Goal: Task Accomplishment & Management: Use online tool/utility

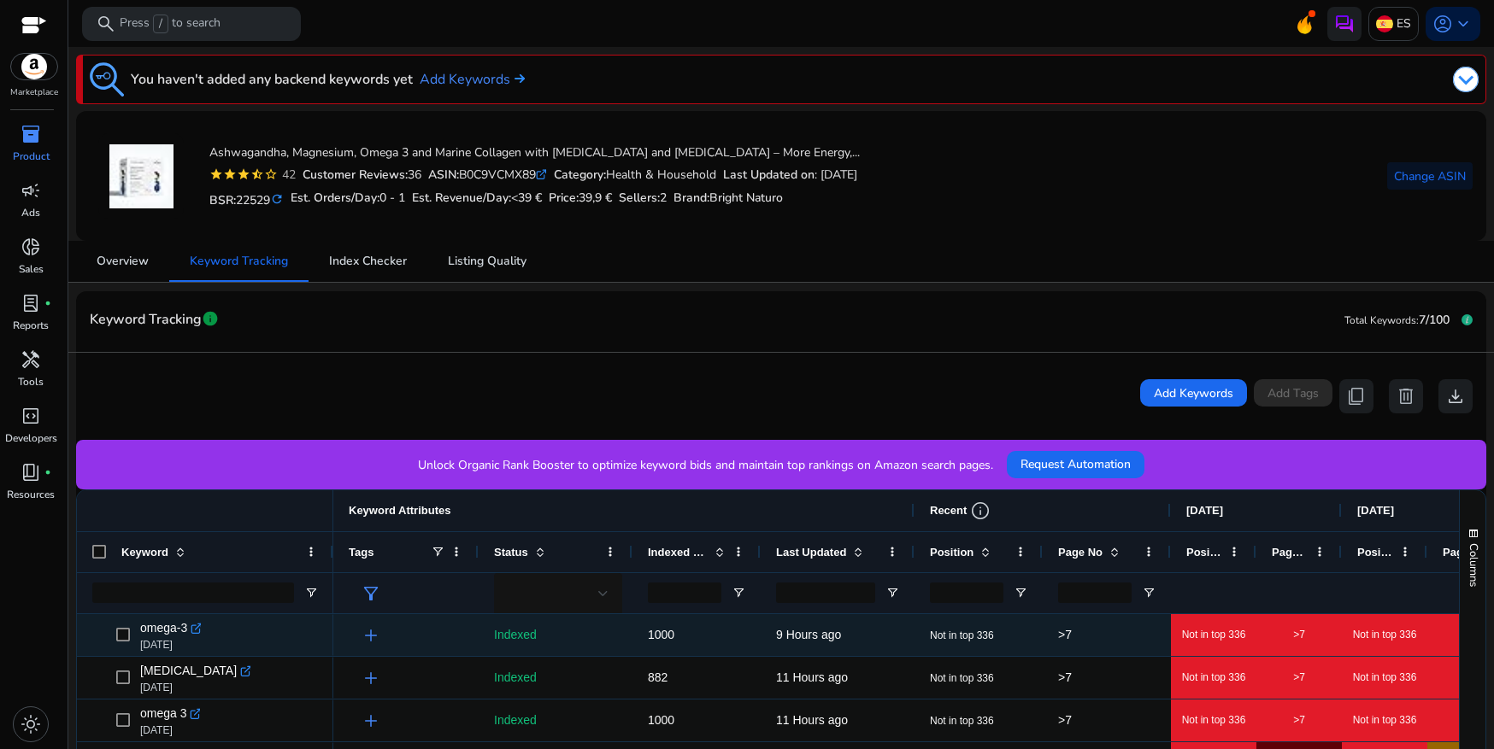
scroll to position [0, 295]
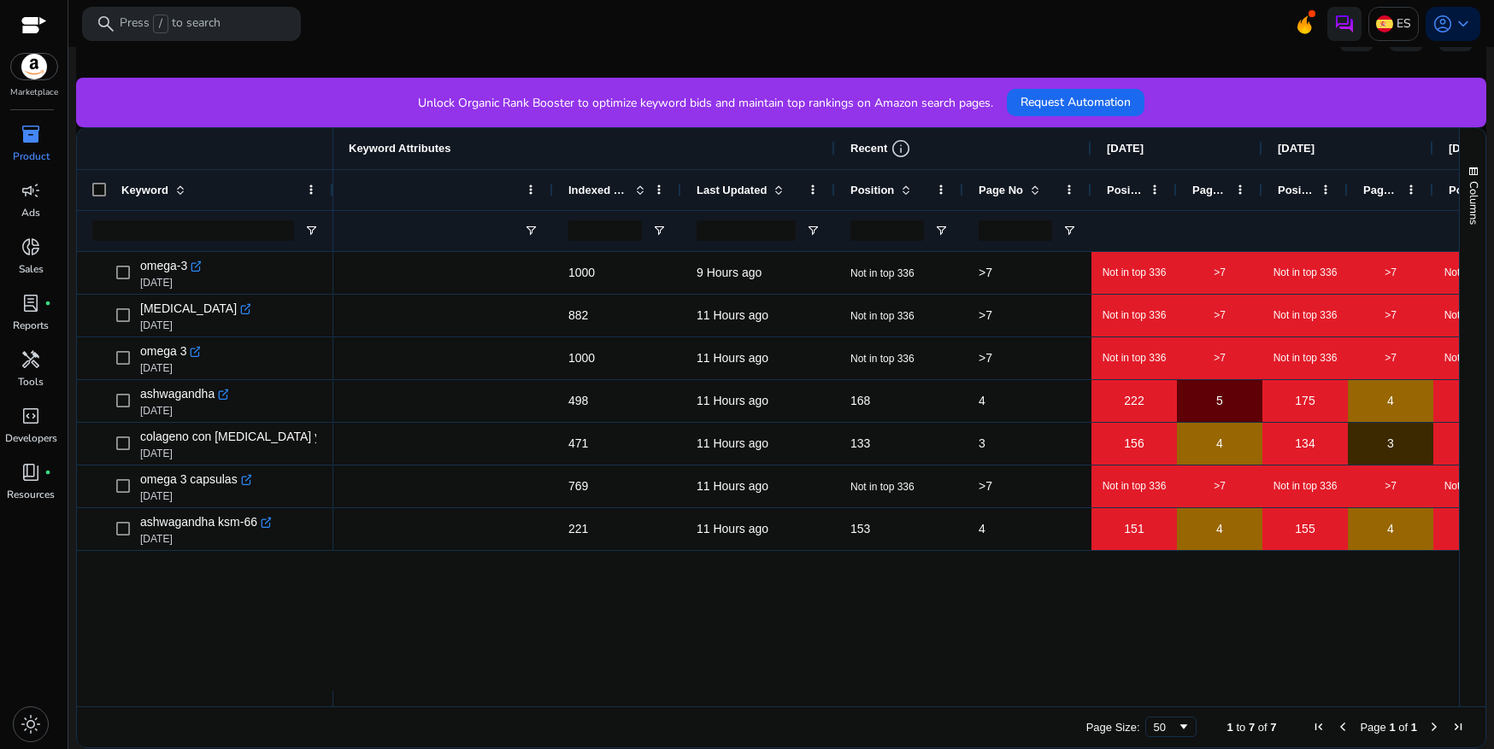
drag, startPoint x: 334, startPoint y: 183, endPoint x: 550, endPoint y: 214, distance: 218.5
click at [550, 214] on div "Keyword Attributes Recent info [DATE] [DATE] [DATE] [DATE] Status" at bounding box center [1248, 189] width 2420 height 123
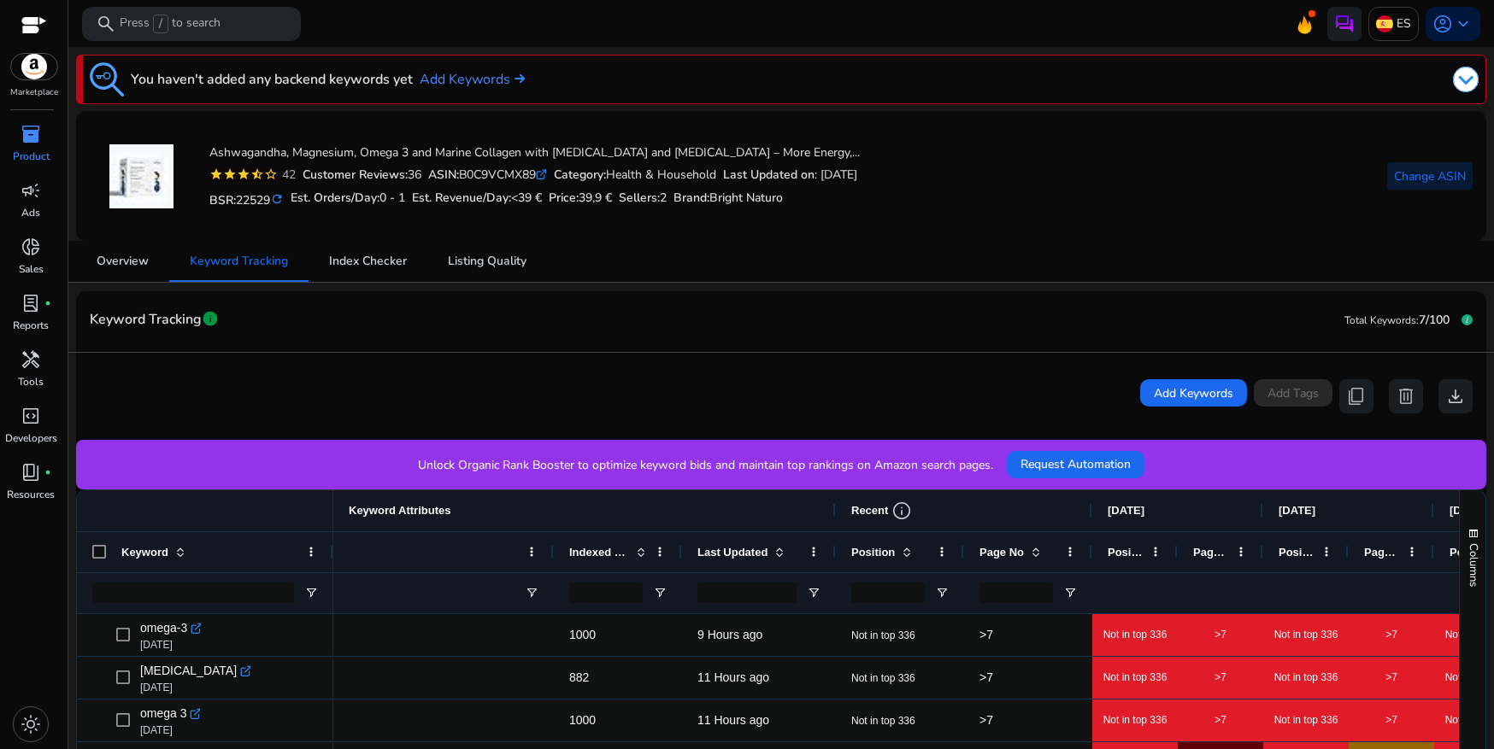
scroll to position [0, 0]
click at [1419, 170] on span "Change ASIN" at bounding box center [1430, 176] width 72 height 18
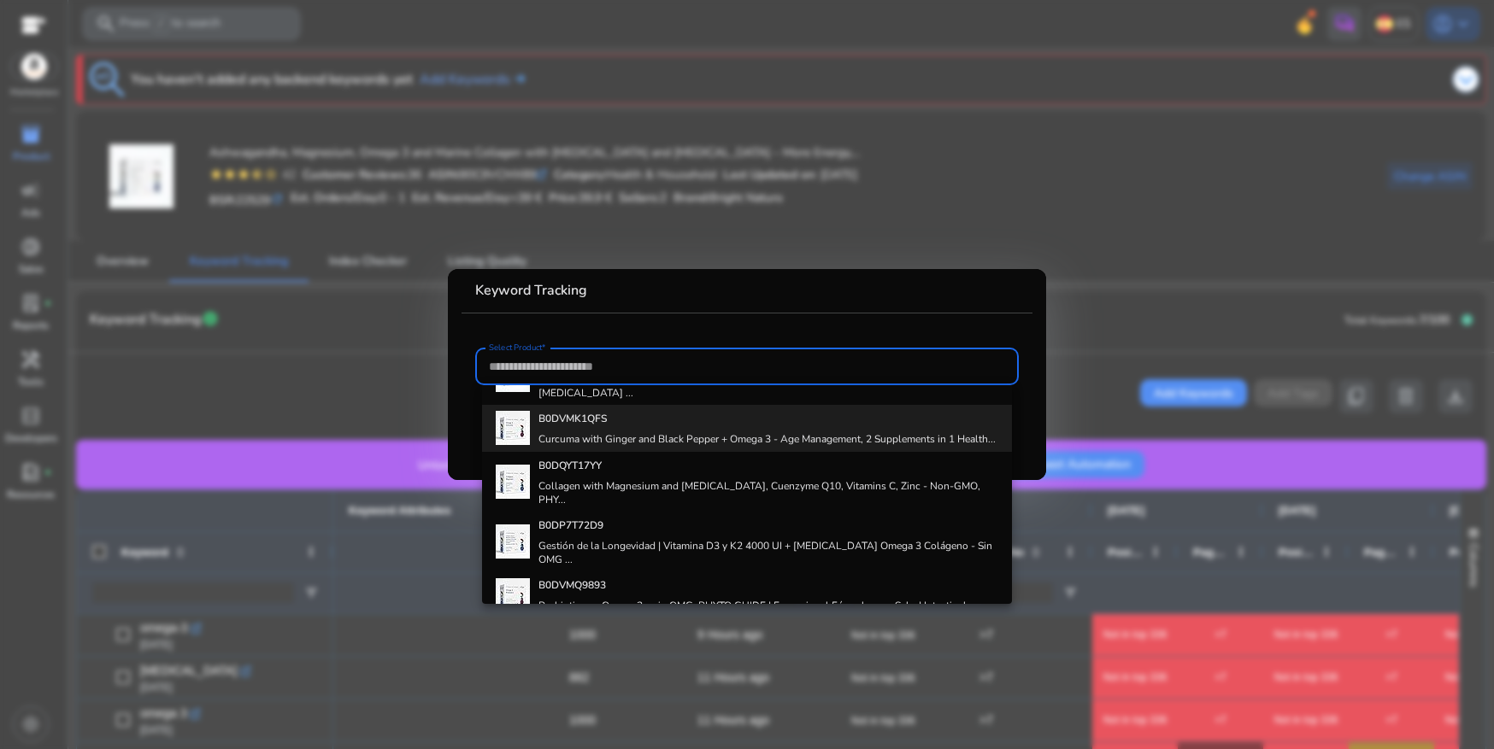
scroll to position [201, 0]
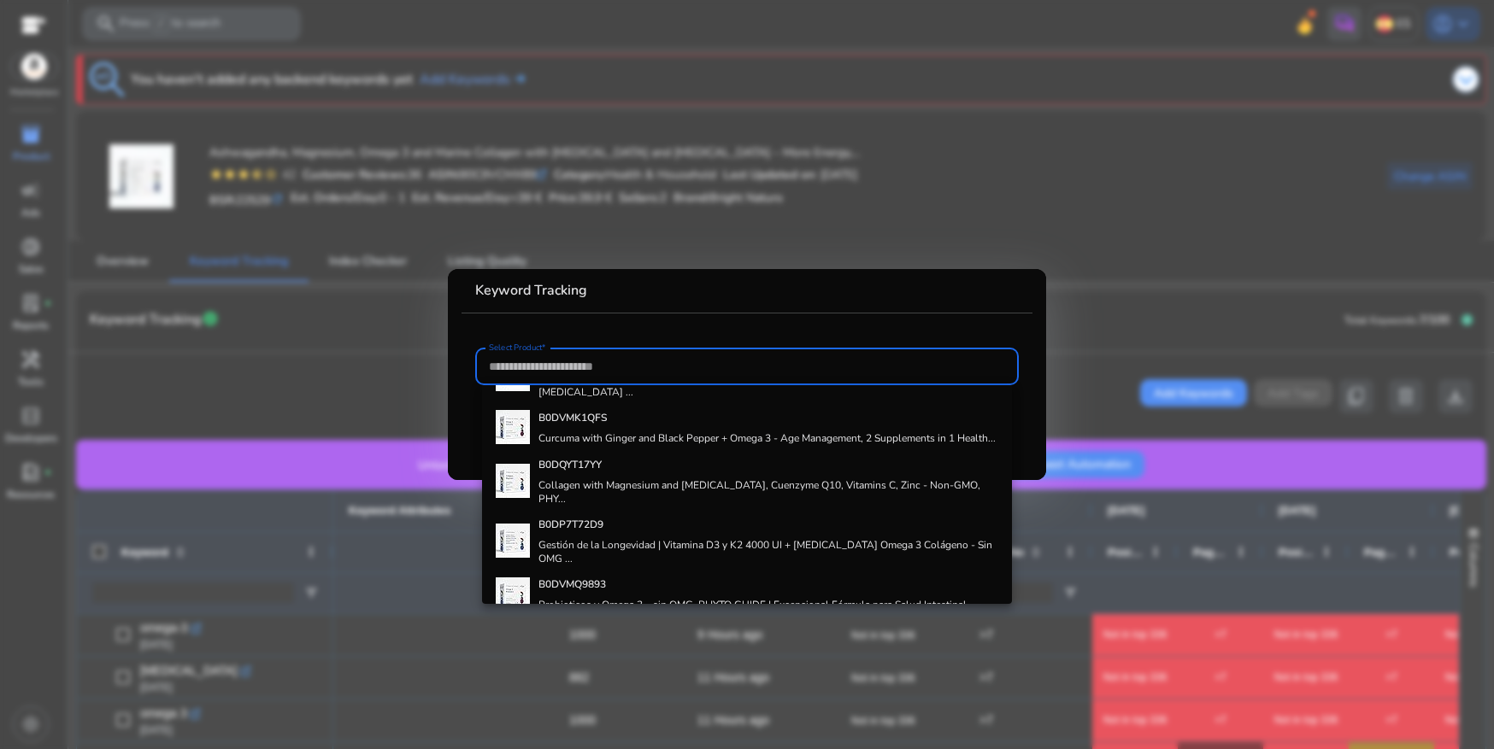
click at [649, 487] on div "B0DQYT17YY Collagen with Magnesium and [MEDICAL_DATA], Cuenzyme Q10, Vitamins C…" at bounding box center [768, 481] width 460 height 60
type input "**********"
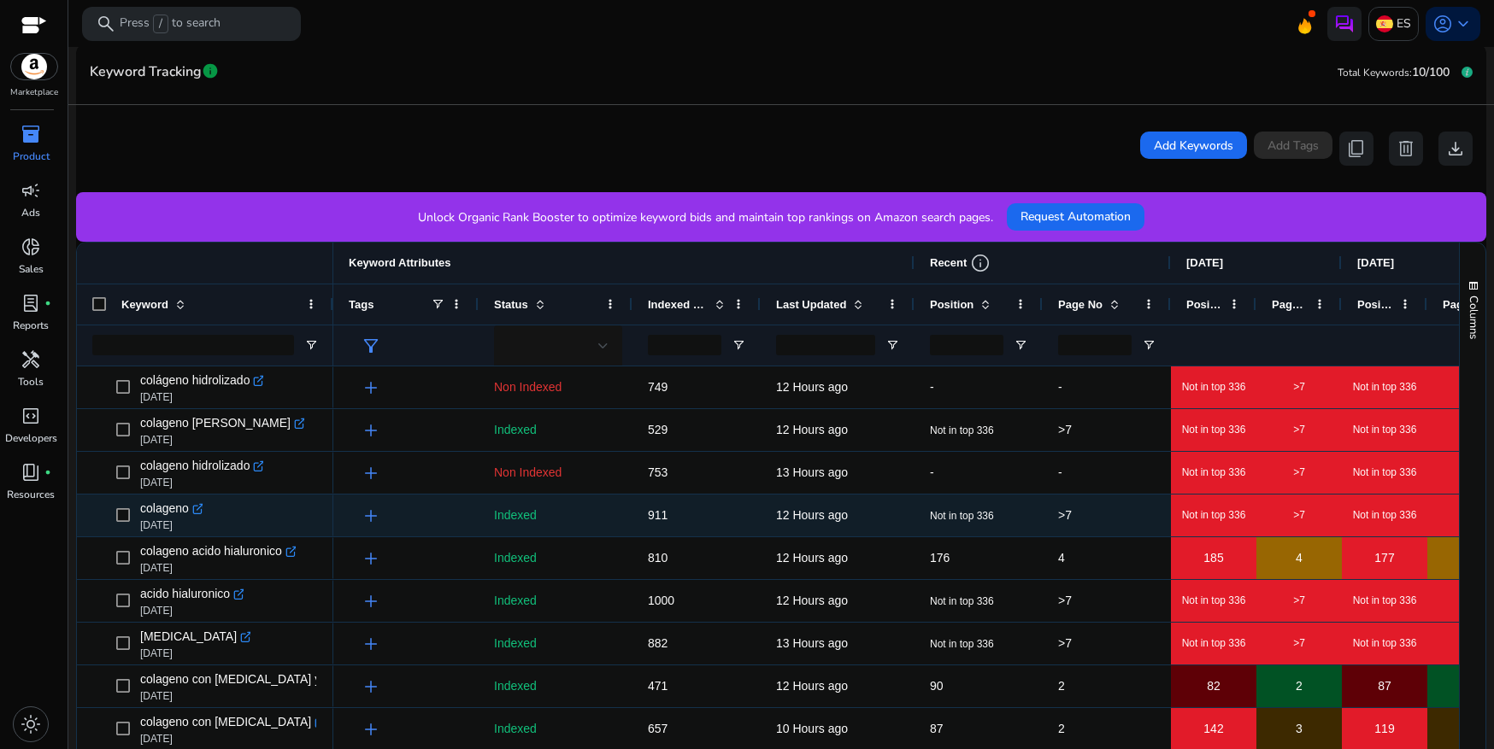
scroll to position [257, 0]
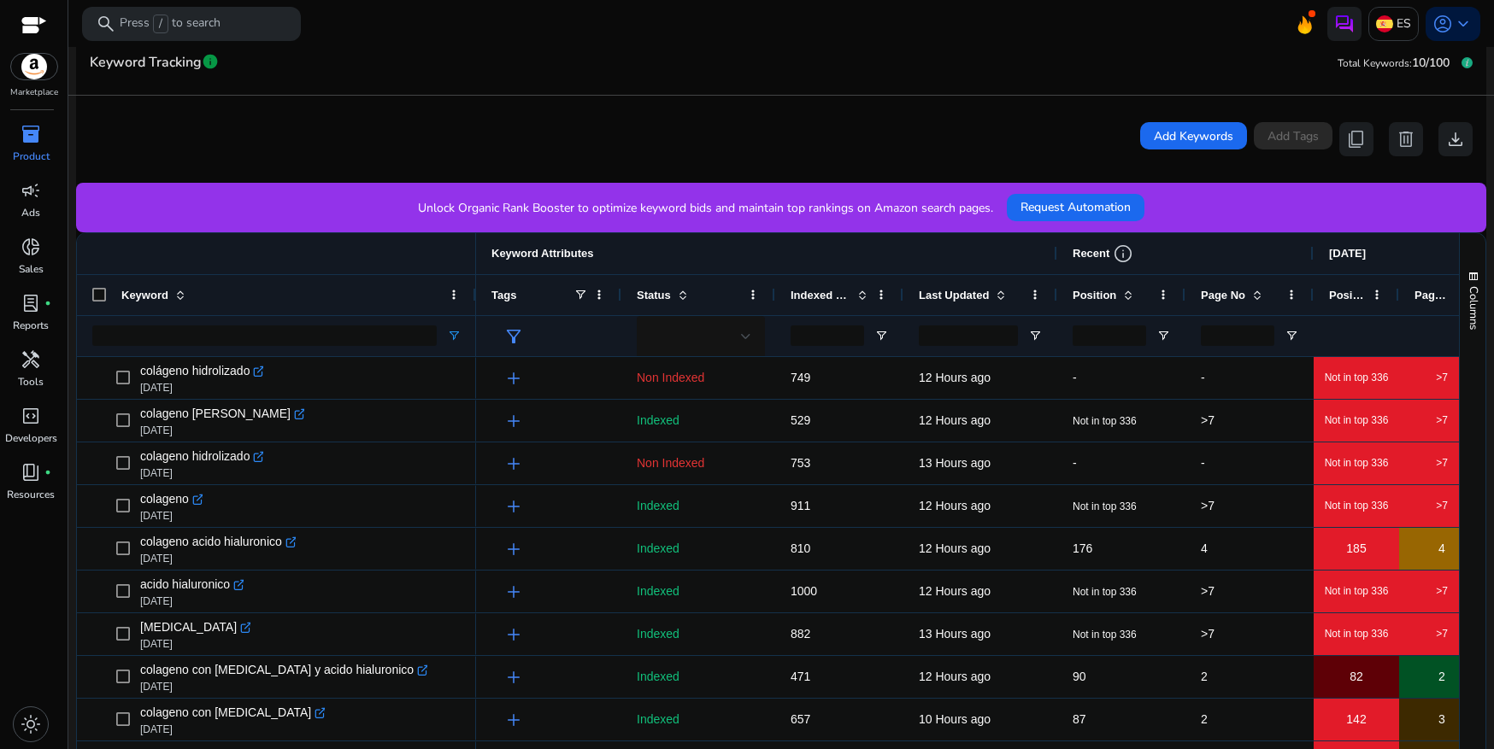
drag, startPoint x: 329, startPoint y: 311, endPoint x: 456, endPoint y: 331, distance: 128.8
click at [472, 326] on div "Keyword" at bounding box center [276, 294] width 399 height 123
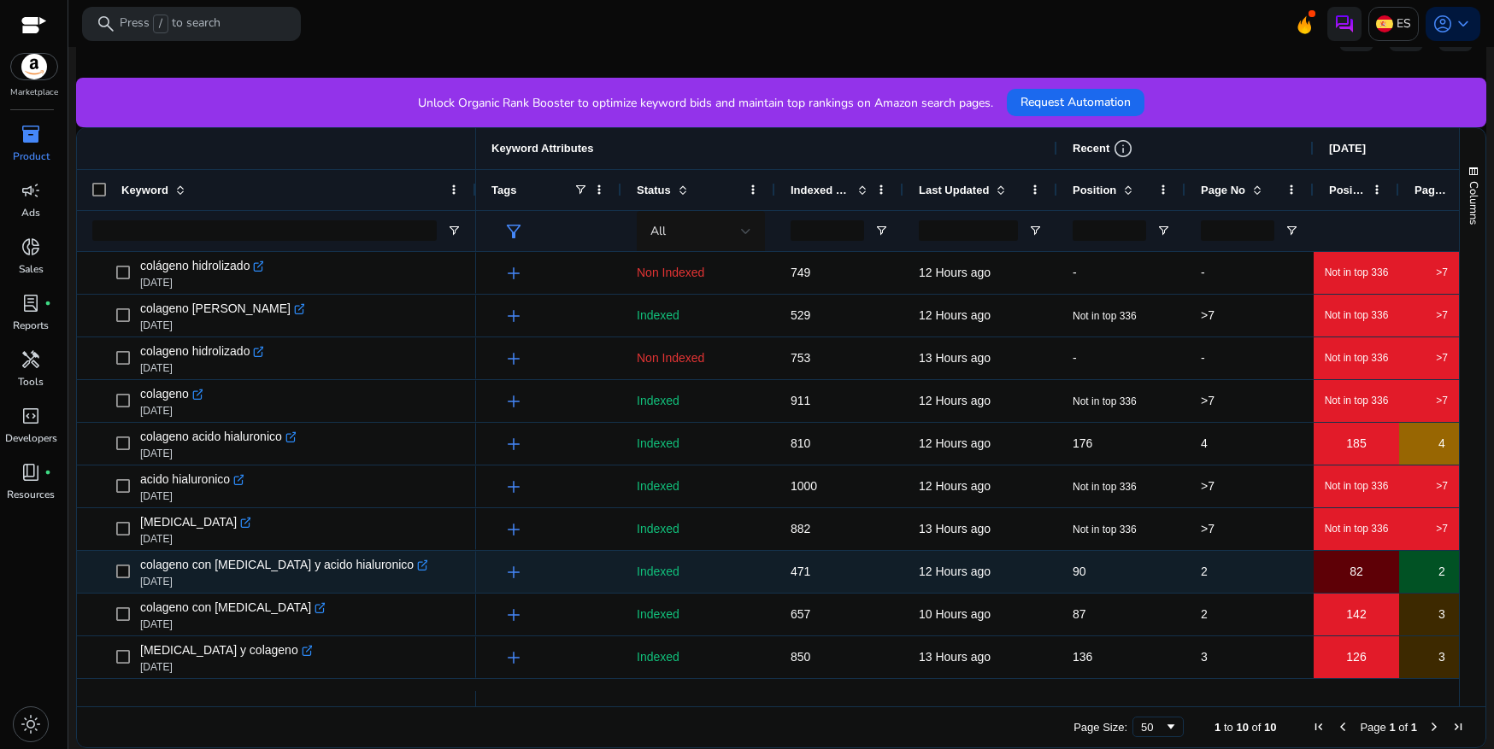
scroll to position [0, 0]
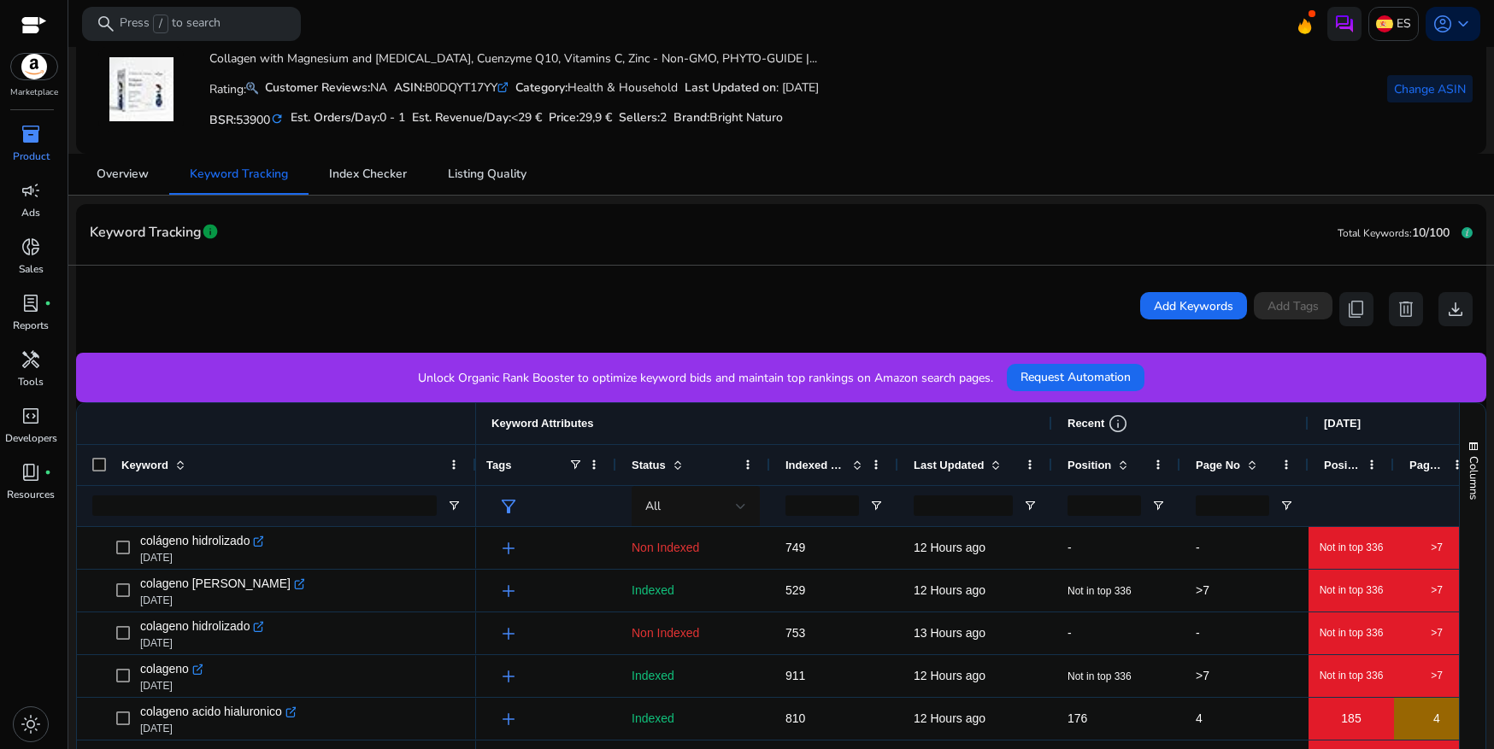
click at [1421, 96] on span "Change ASIN" at bounding box center [1430, 89] width 72 height 18
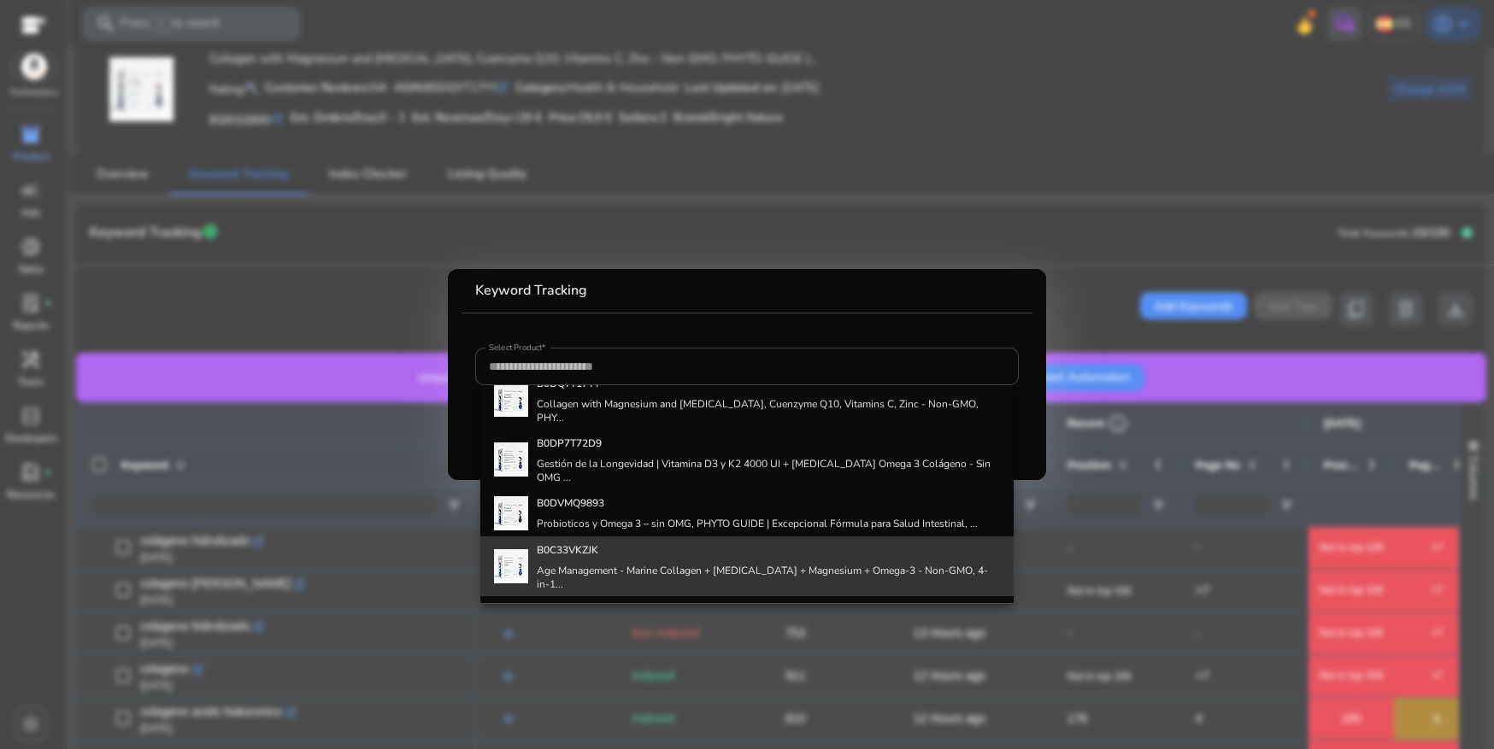
click at [829, 554] on h4 "B0C33VKZJK" at bounding box center [768, 551] width 463 height 14
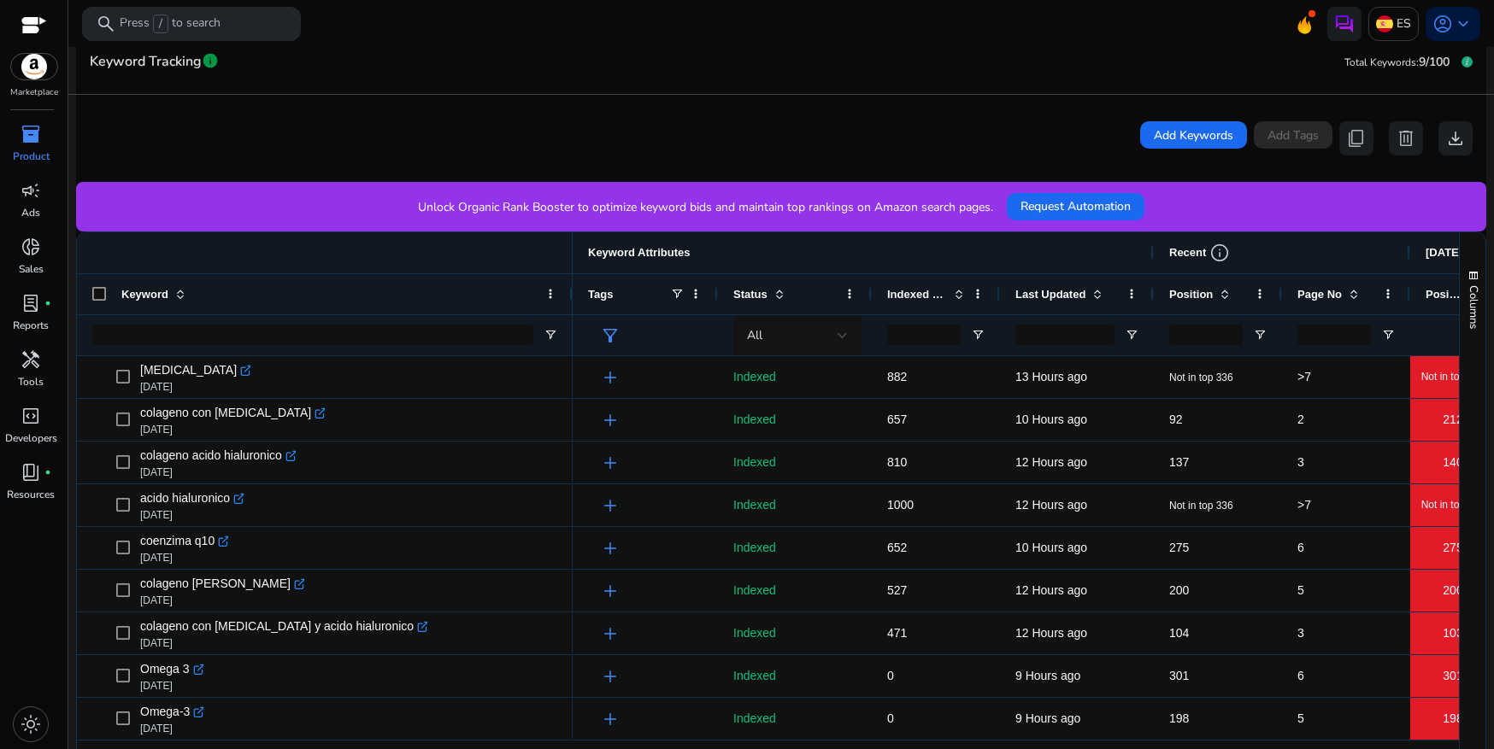
drag, startPoint x: 330, startPoint y: 288, endPoint x: 536, endPoint y: 330, distance: 210.2
click at [573, 324] on div "Keyword" at bounding box center [325, 293] width 496 height 123
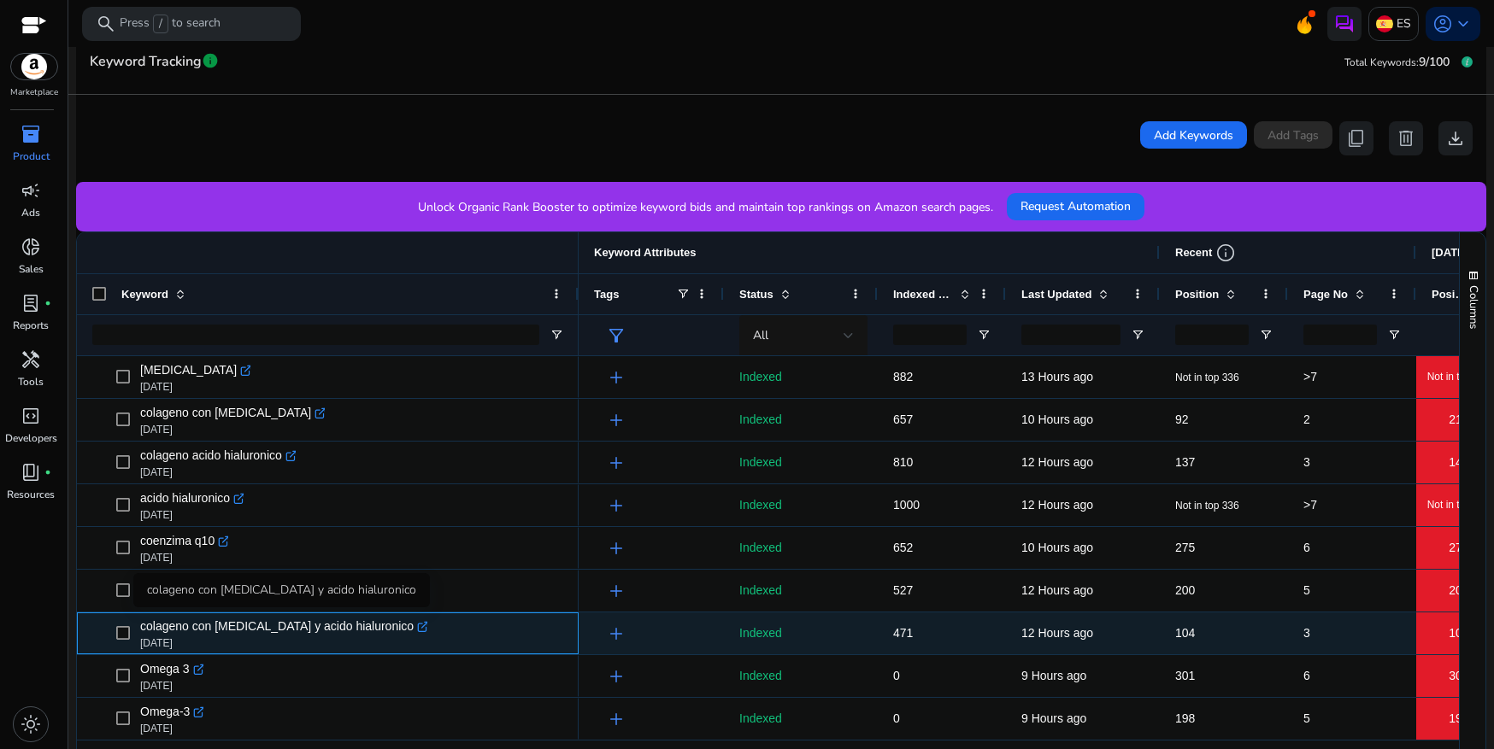
drag, startPoint x: 142, startPoint y: 630, endPoint x: 367, endPoint y: 636, distance: 224.8
click at [367, 635] on span "colageno con [MEDICAL_DATA] y acido hialuronico" at bounding box center [276, 626] width 273 height 24
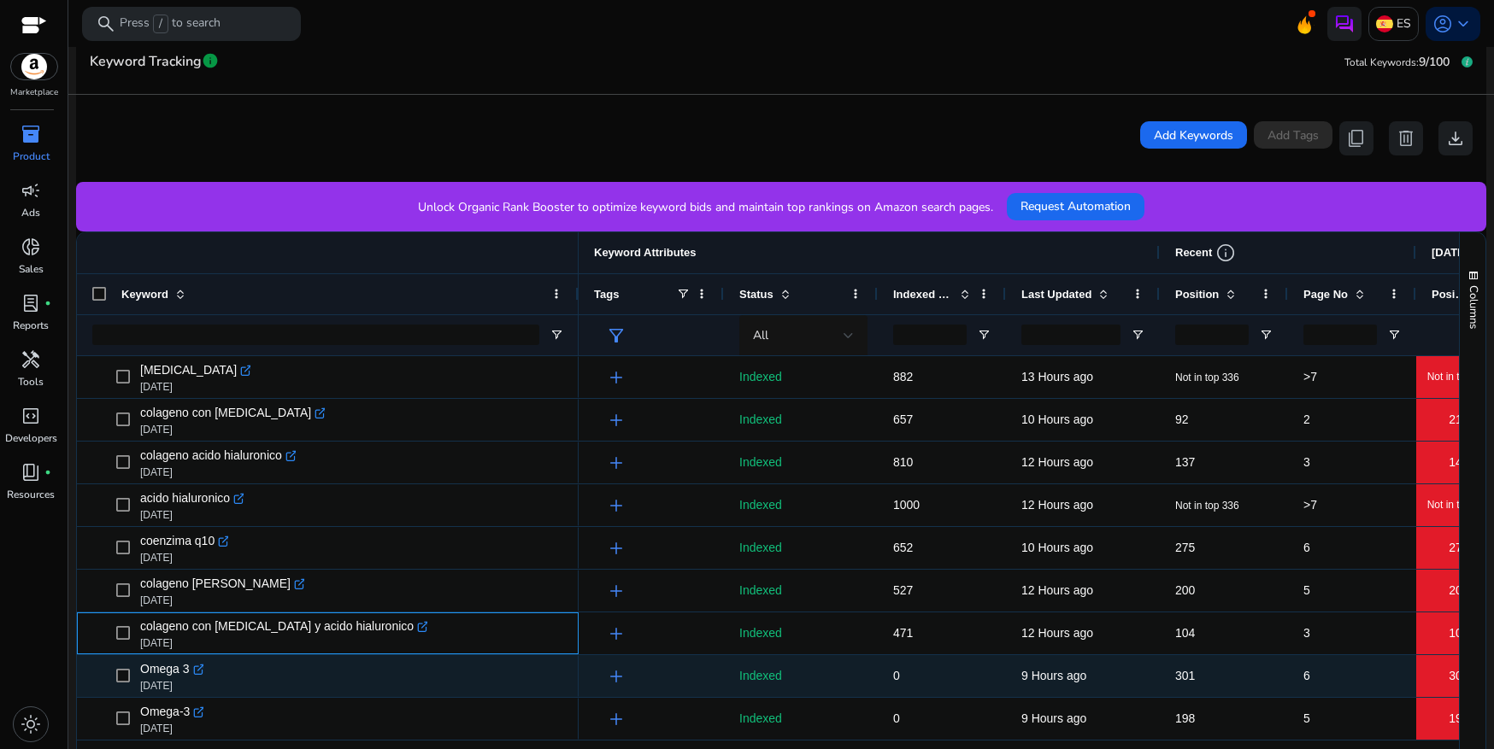
copy span "colageno con [MEDICAL_DATA] y acido hialuronico"
